Goal: Transaction & Acquisition: Subscribe to service/newsletter

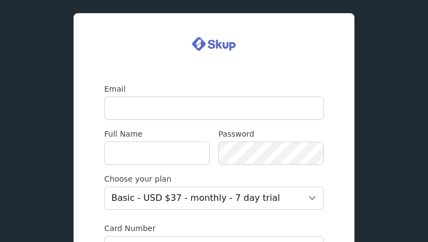
type input "baragewaxufa73@gmail.com"
type input "HImdQvOcN"
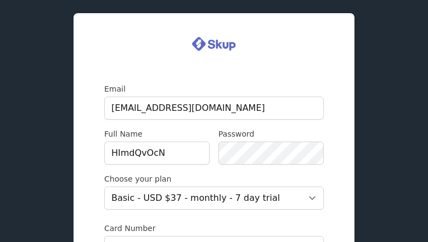
type input "YVvzcFyAblDEb"
type input "SforvwDrZrRhHiG"
type input "ZMdoNXQyLMIVJ"
type input "WnRgIIhGo"
